Goal: Find specific page/section: Find specific page/section

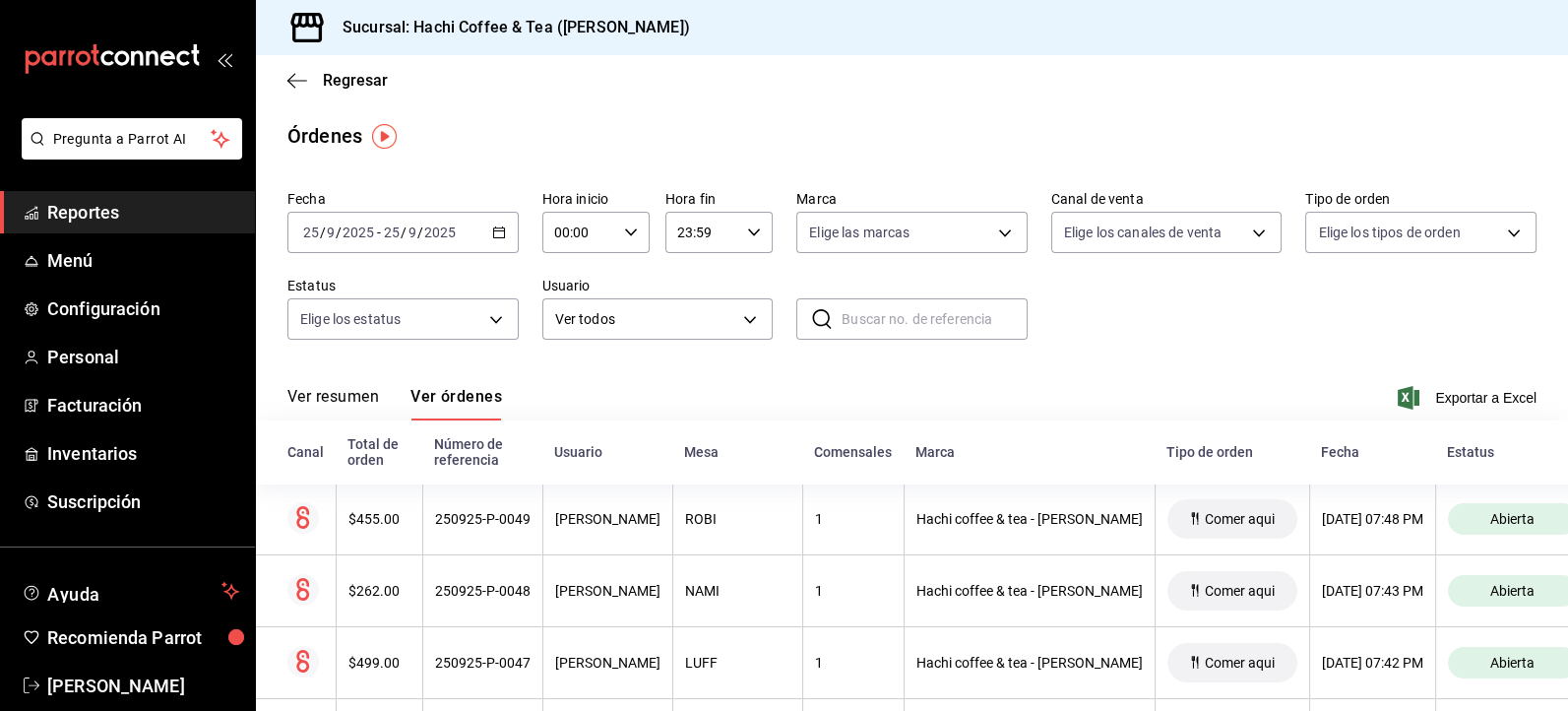
click at [81, 222] on span "Reportes" at bounding box center [144, 212] width 192 height 27
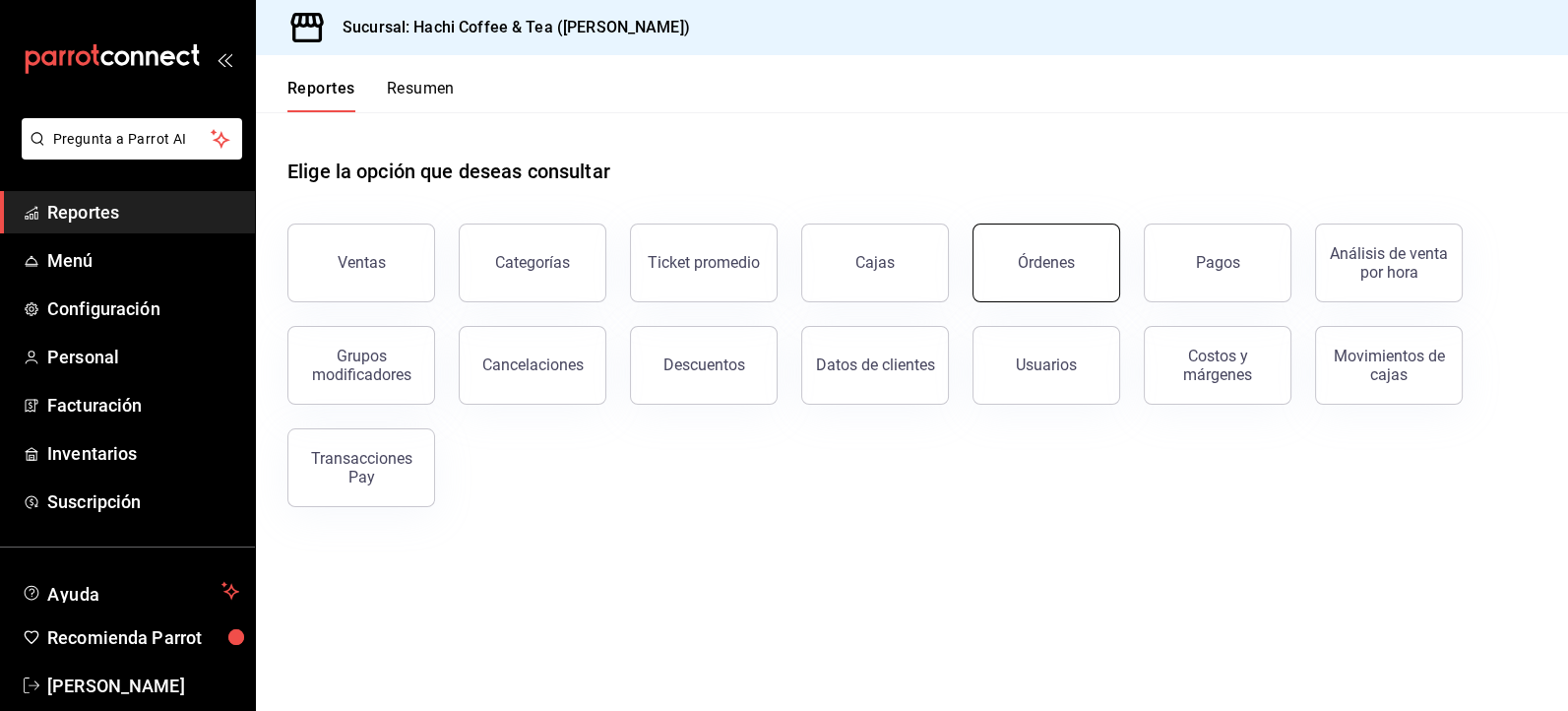
click at [1046, 285] on button "Órdenes" at bounding box center [1046, 262] width 148 height 78
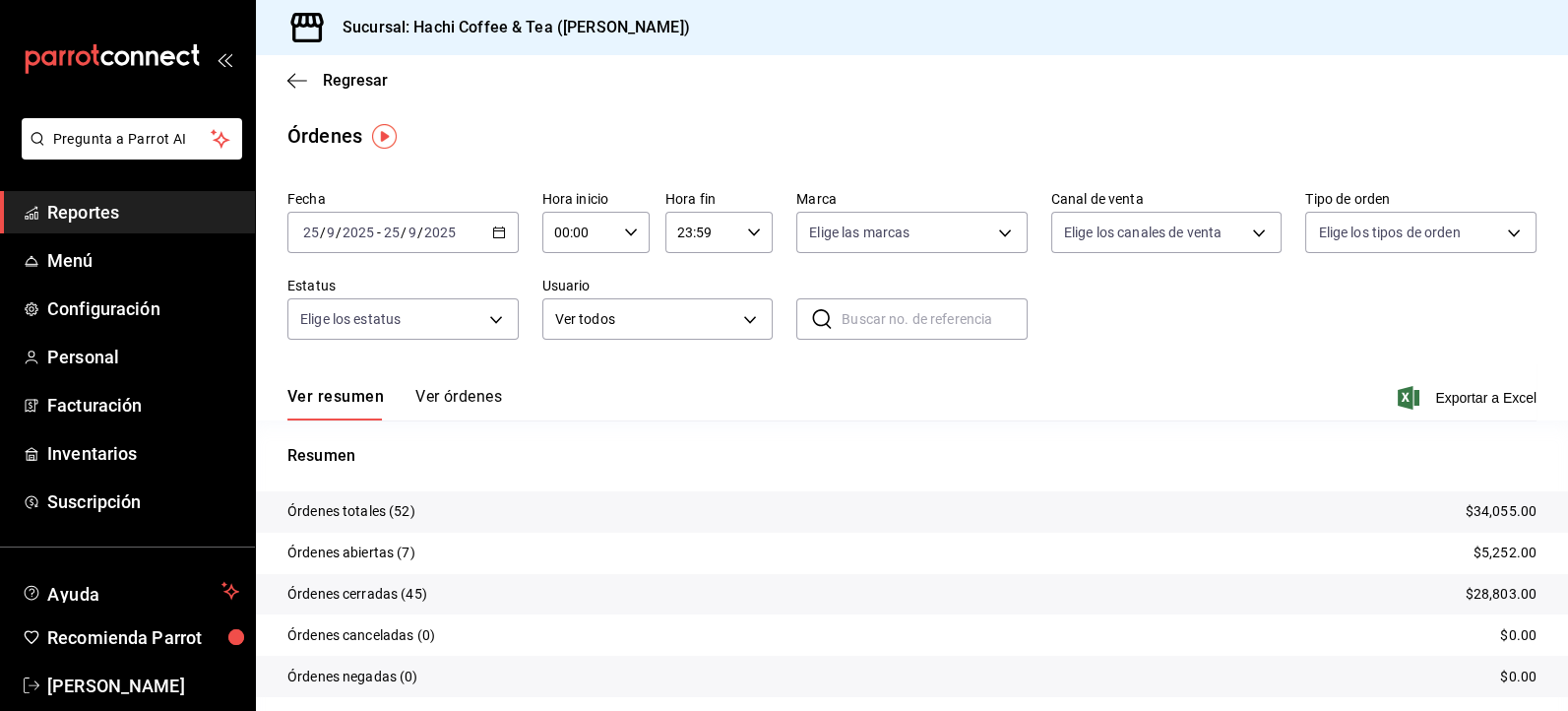
click at [135, 200] on span "Reportes" at bounding box center [144, 212] width 192 height 27
